Goal: Information Seeking & Learning: Understand process/instructions

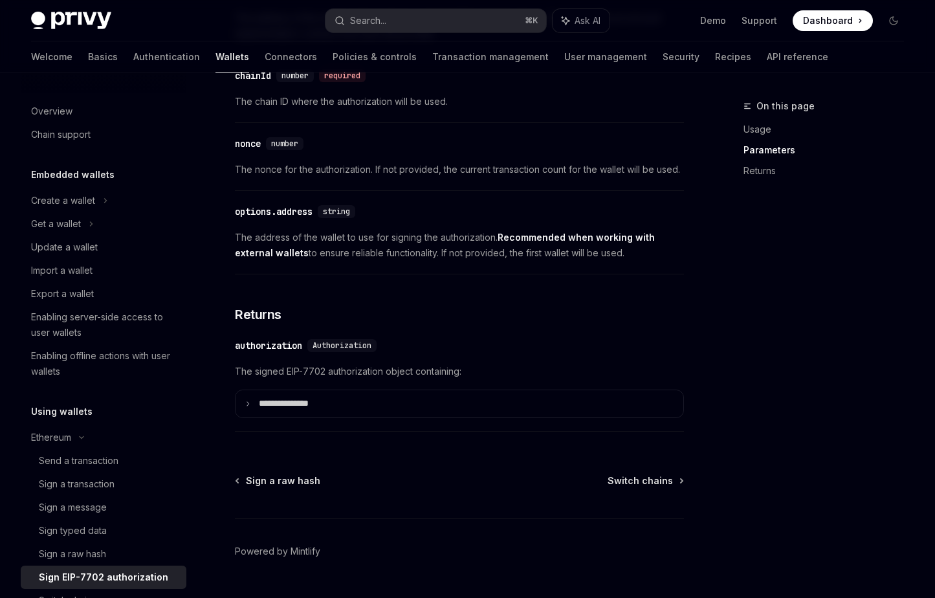
scroll to position [1116, 0]
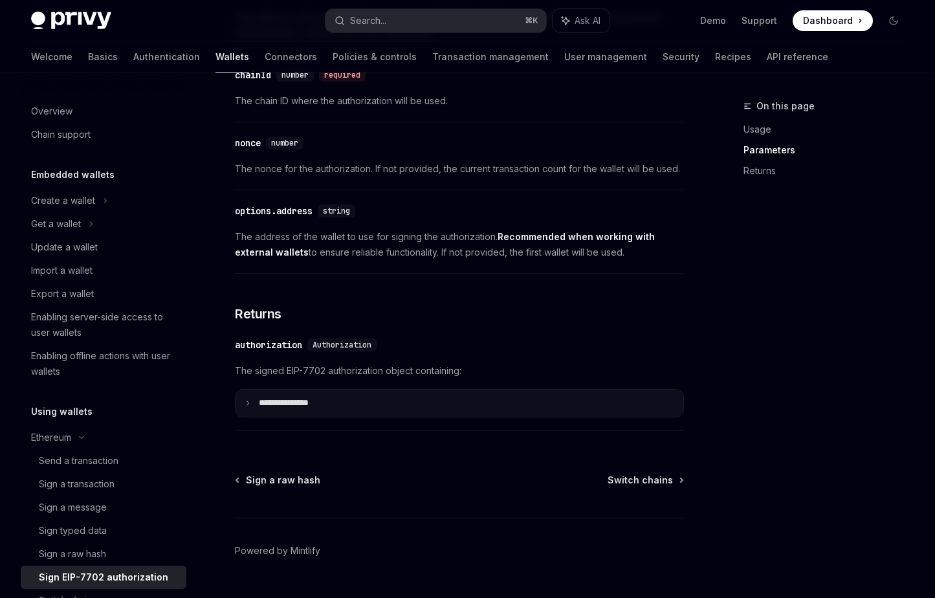
click at [320, 409] on p "**********" at bounding box center [294, 403] width 71 height 12
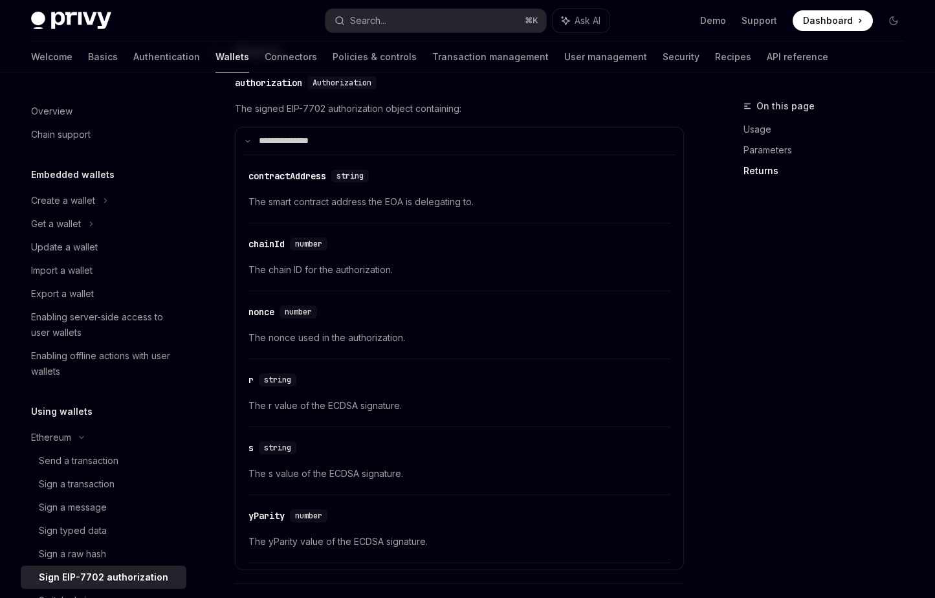
scroll to position [1388, 0]
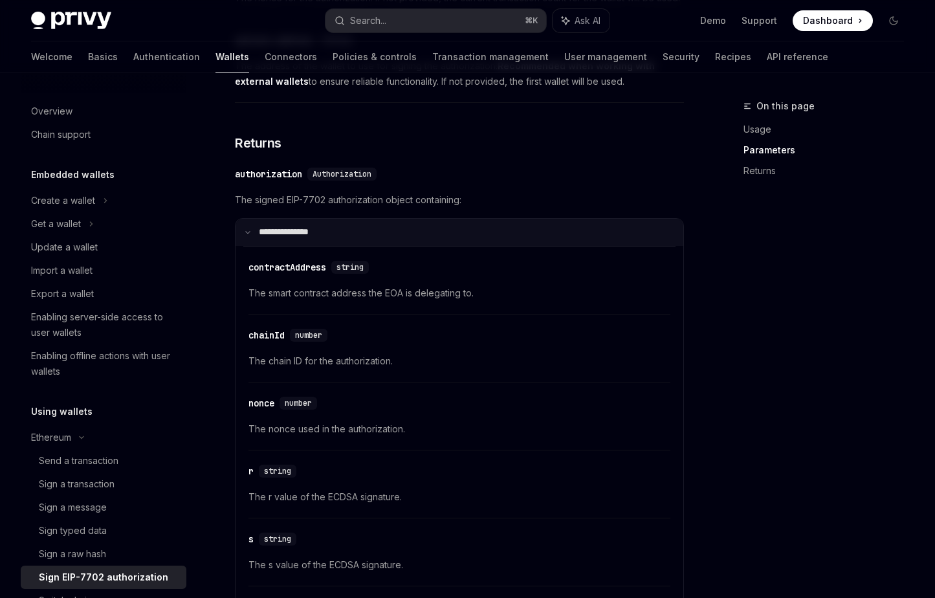
click at [380, 234] on summary "**********" at bounding box center [460, 232] width 448 height 27
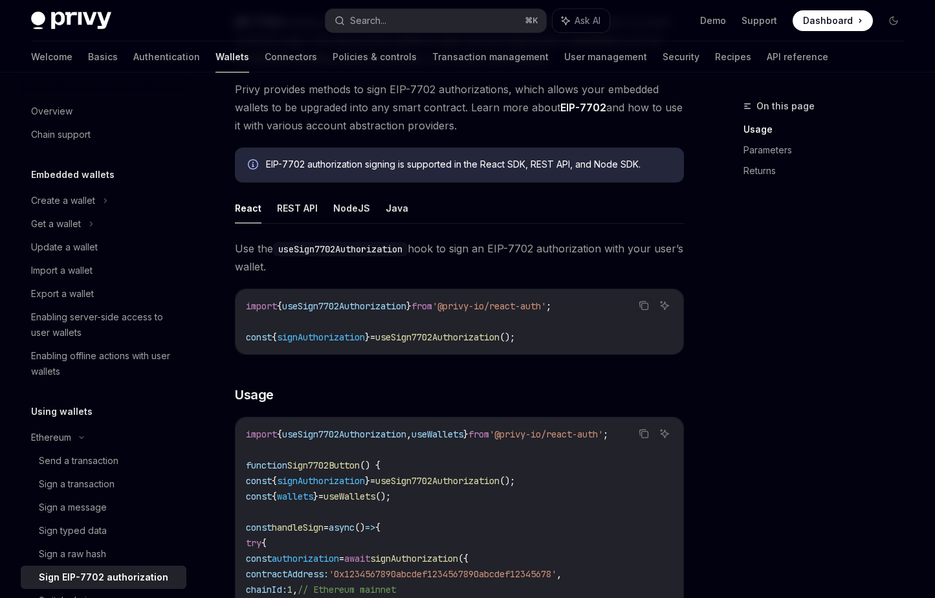
scroll to position [0, 0]
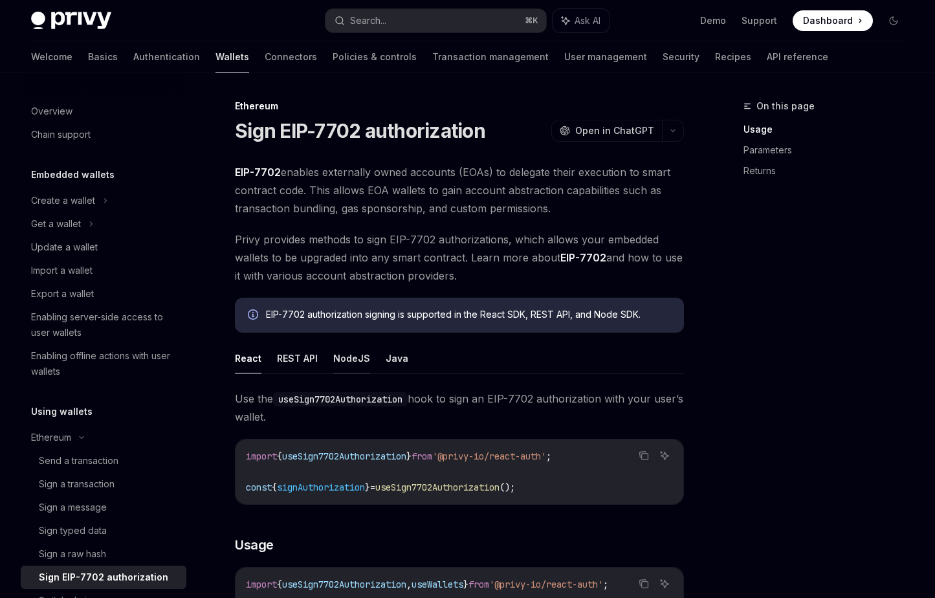
click at [348, 357] on button "NodeJS" at bounding box center [351, 358] width 37 height 30
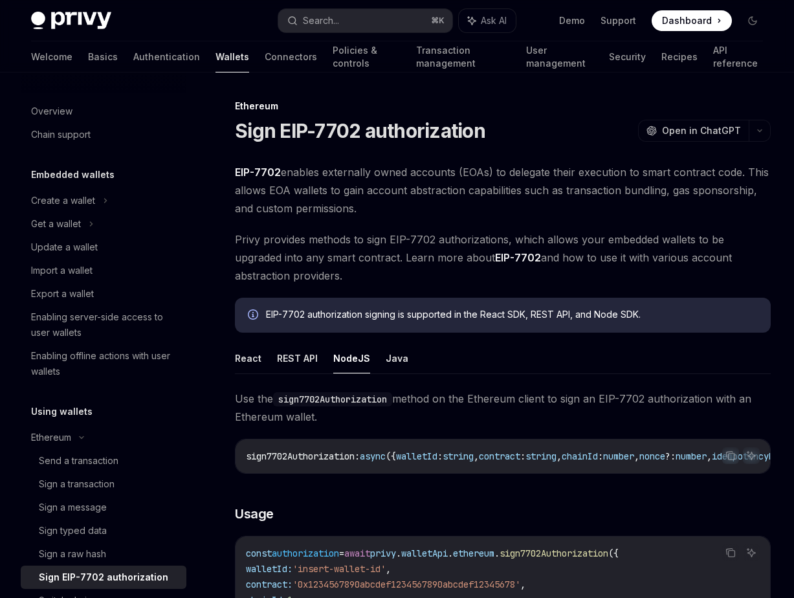
click at [561, 248] on span "Privy provides methods to sign EIP-7702 authorizations, which allows your embed…" at bounding box center [503, 257] width 536 height 54
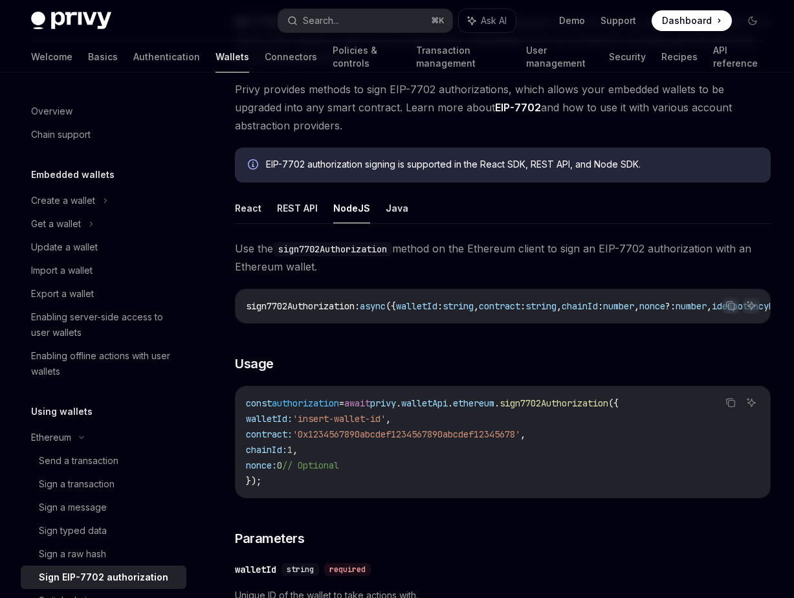
scroll to position [144, 0]
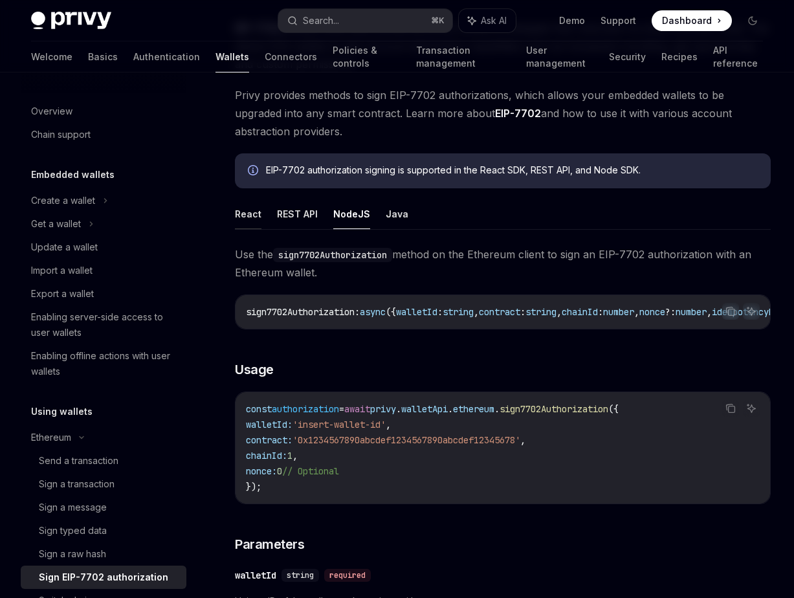
click at [248, 209] on button "React" at bounding box center [248, 214] width 27 height 30
type textarea "*"
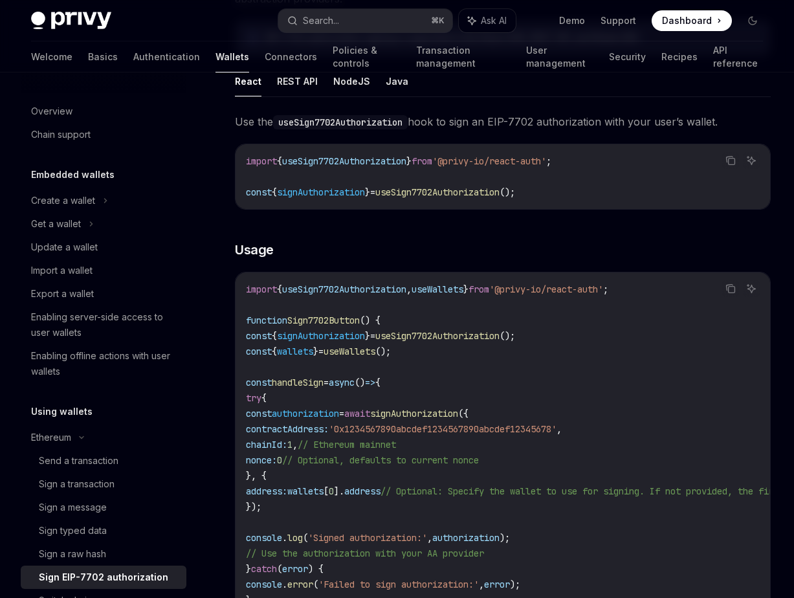
scroll to position [278, 0]
